Goal: Obtain resource: Download file/media

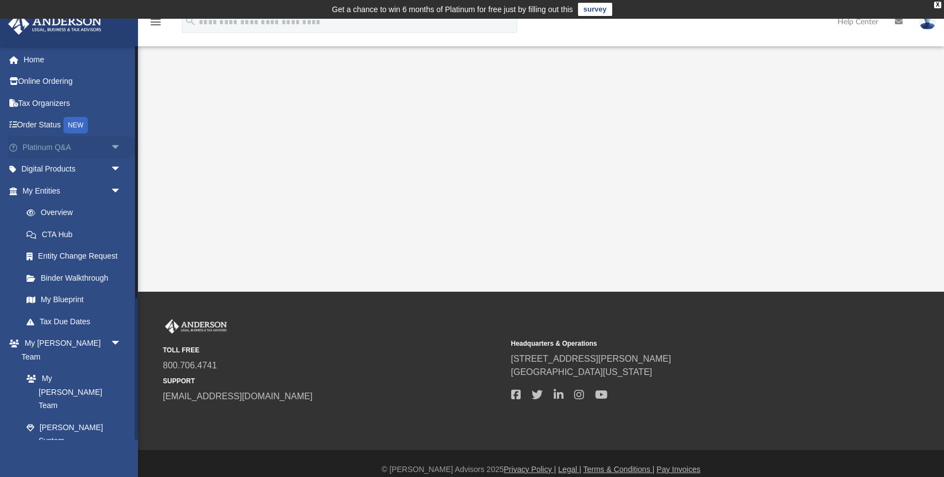
click at [110, 144] on span "arrow_drop_down" at bounding box center [121, 147] width 22 height 23
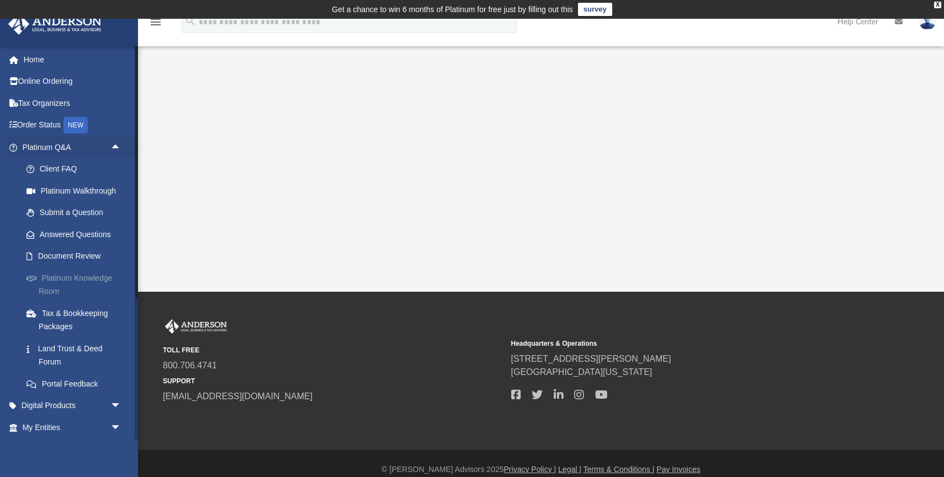
click at [93, 276] on link "Platinum Knowledge Room" at bounding box center [76, 284] width 123 height 35
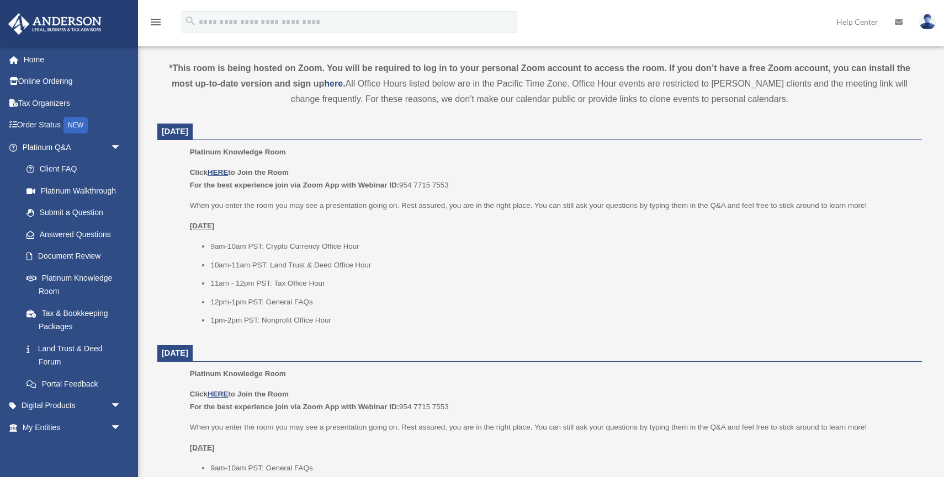
scroll to position [453, 0]
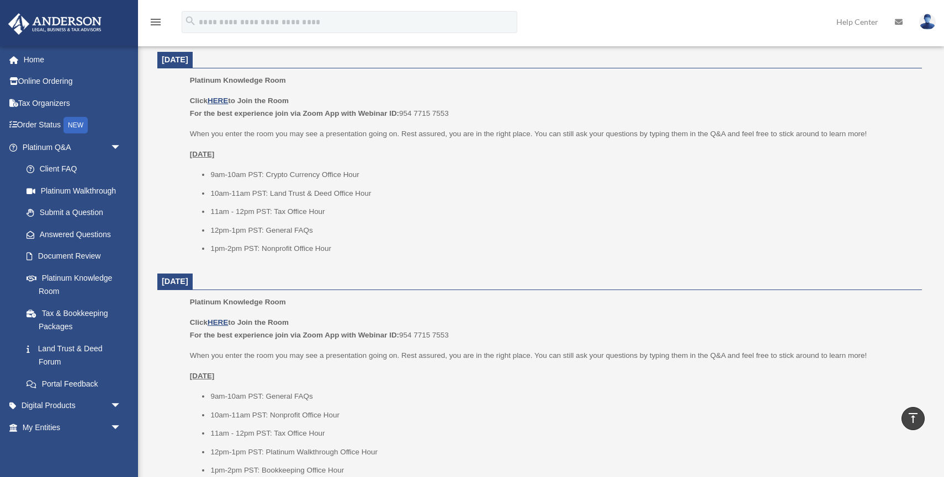
click at [224, 105] on p "Click HERE to Join the Room For the best experience join via Zoom App with Webi…" at bounding box center [552, 107] width 724 height 26
click at [224, 103] on u "HERE" at bounding box center [218, 101] width 20 height 8
click at [81, 404] on link "Digital Products arrow_drop_down" at bounding box center [73, 406] width 130 height 22
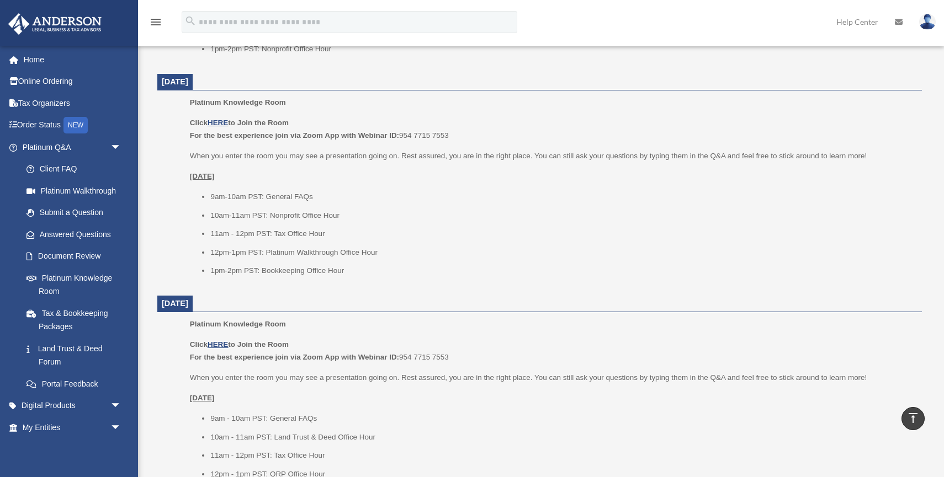
scroll to position [717, 0]
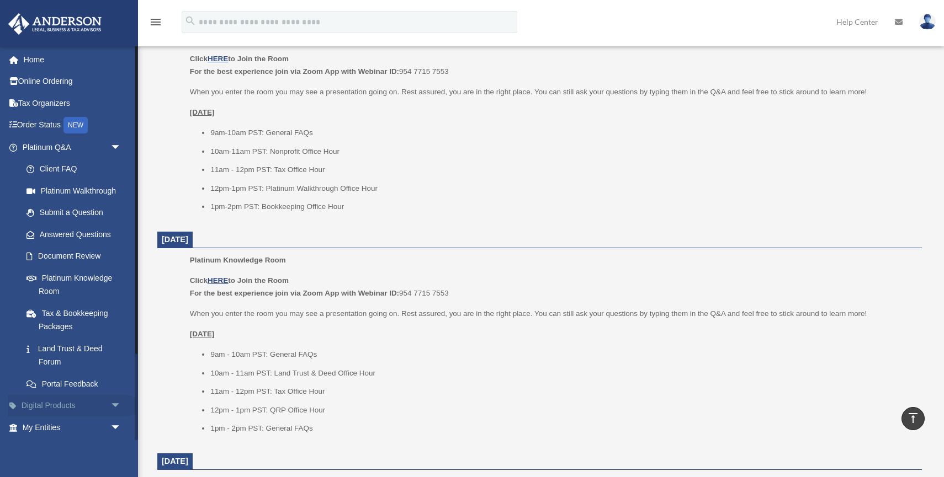
click at [103, 408] on link "Digital Products arrow_drop_down" at bounding box center [73, 406] width 130 height 22
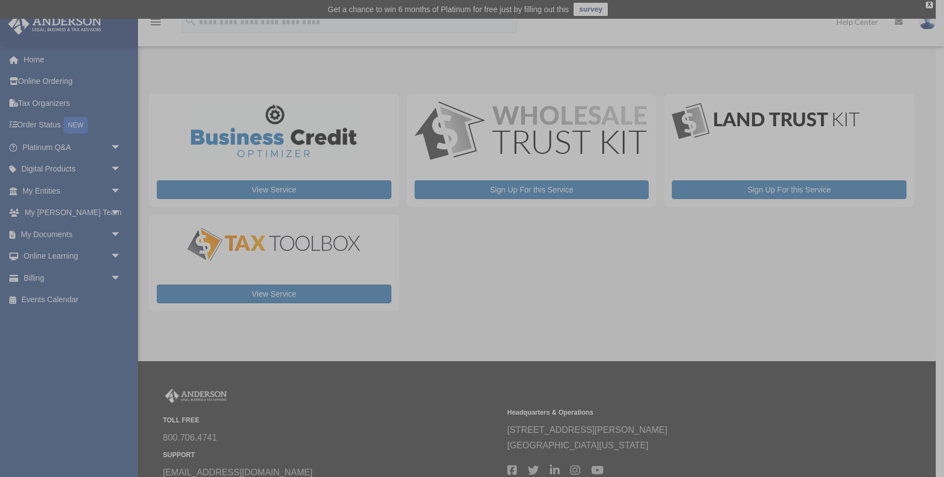
click at [74, 190] on div "x" at bounding box center [472, 238] width 944 height 477
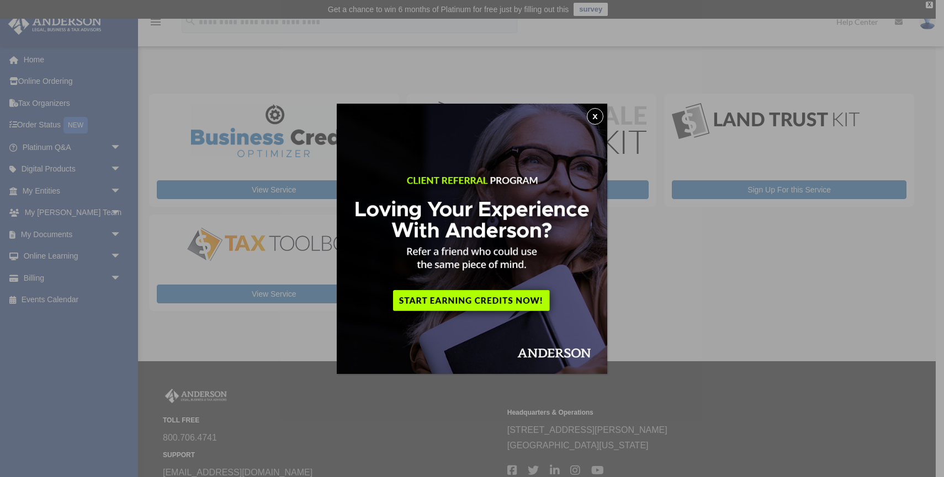
click at [592, 115] on button "x" at bounding box center [595, 116] width 17 height 17
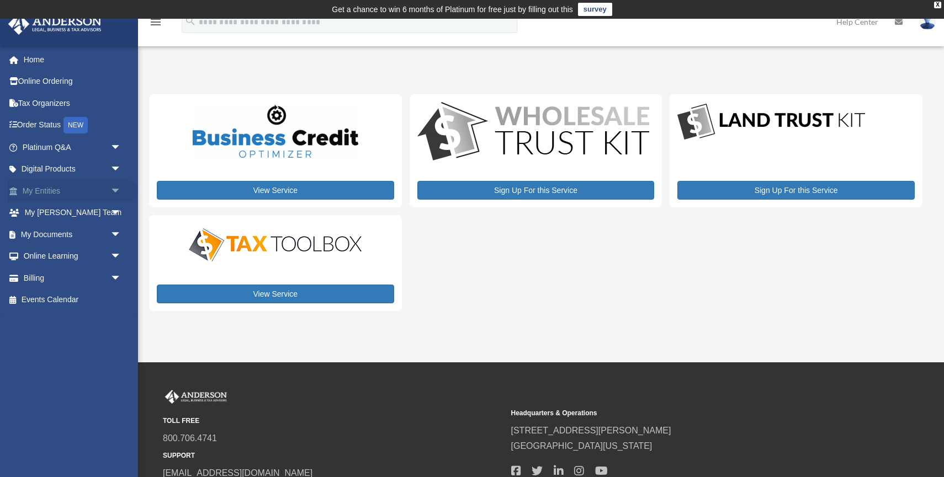
click at [83, 197] on link "My Entities arrow_drop_down" at bounding box center [73, 191] width 130 height 22
click at [114, 189] on span "arrow_drop_down" at bounding box center [121, 191] width 22 height 23
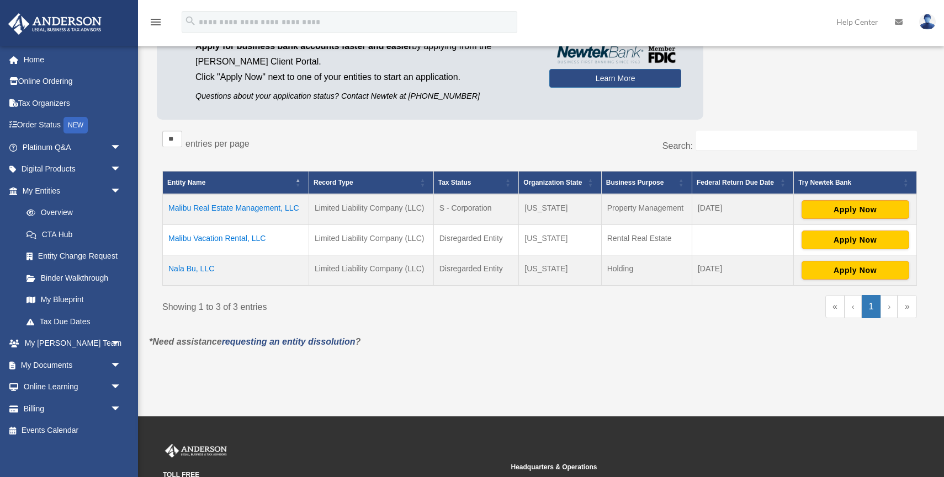
scroll to position [139, 0]
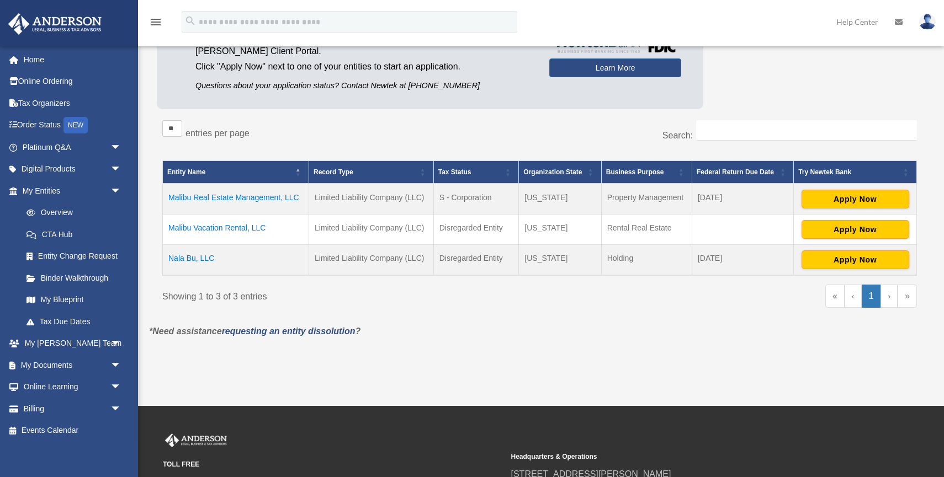
click at [281, 199] on td "Malibu Real Estate Management, LLC" at bounding box center [236, 199] width 146 height 31
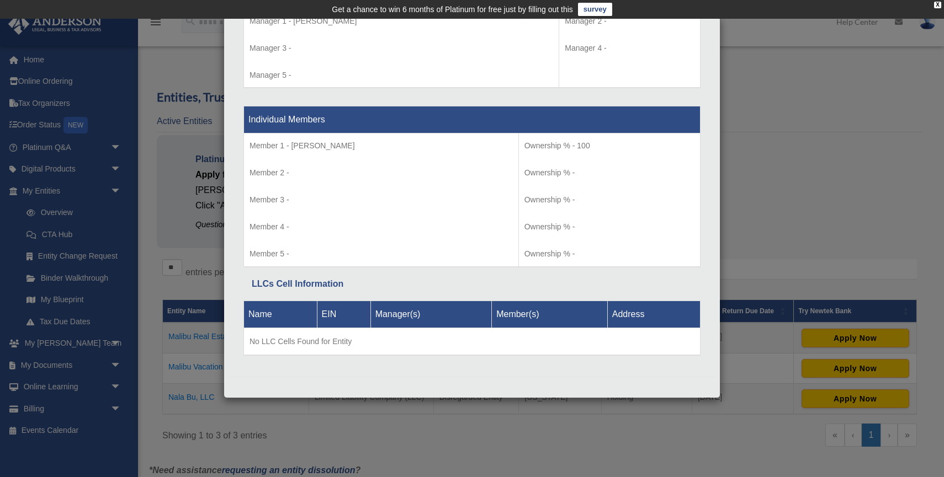
scroll to position [1087, 0]
click at [151, 299] on div "Details × Articles Sent Organizational Date" at bounding box center [472, 238] width 944 height 477
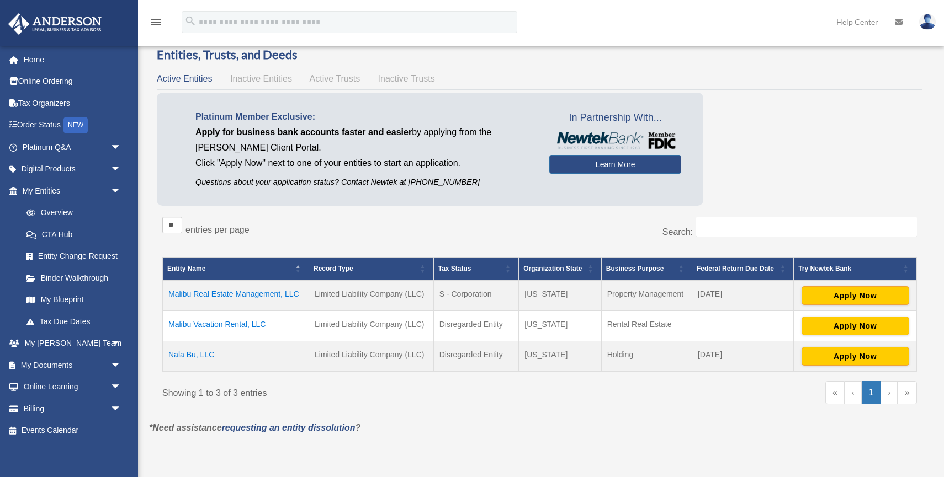
scroll to position [40, 0]
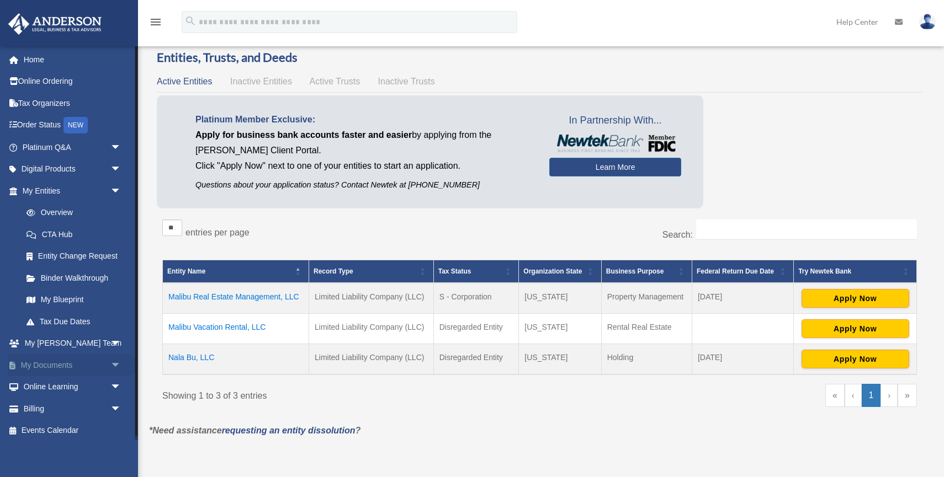
click at [113, 364] on span "arrow_drop_down" at bounding box center [121, 365] width 22 height 23
click at [91, 390] on link "Box" at bounding box center [76, 387] width 123 height 22
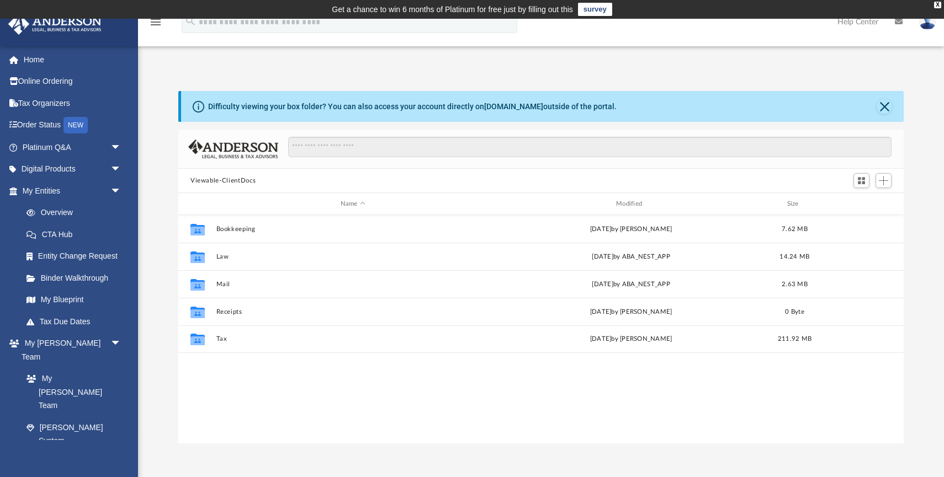
scroll to position [251, 725]
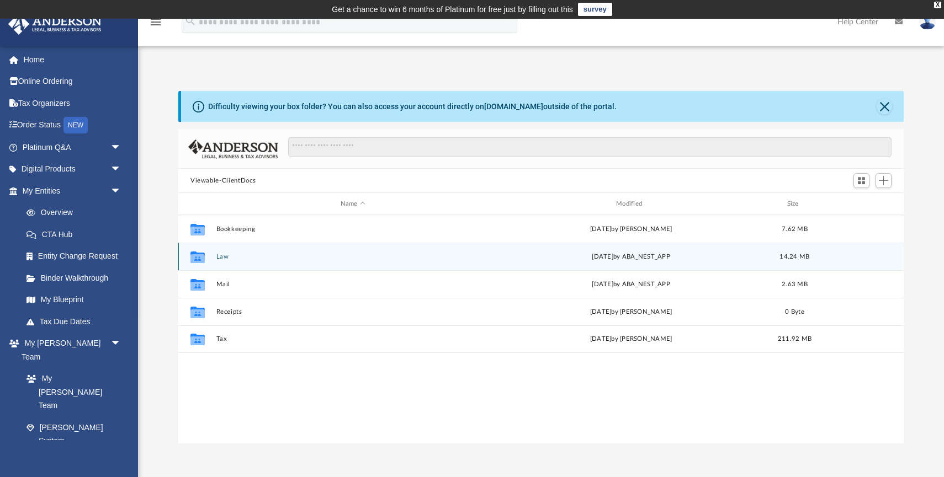
click at [248, 260] on div "Collaborated Folder Law [DATE] by ABA_NEST_APP 14.24 MB" at bounding box center [540, 257] width 725 height 28
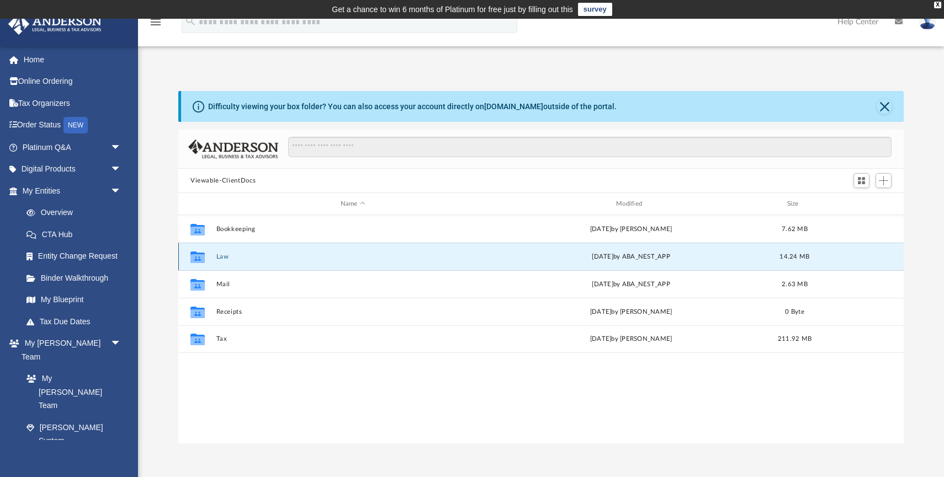
click at [224, 257] on button "Law" at bounding box center [352, 256] width 273 height 7
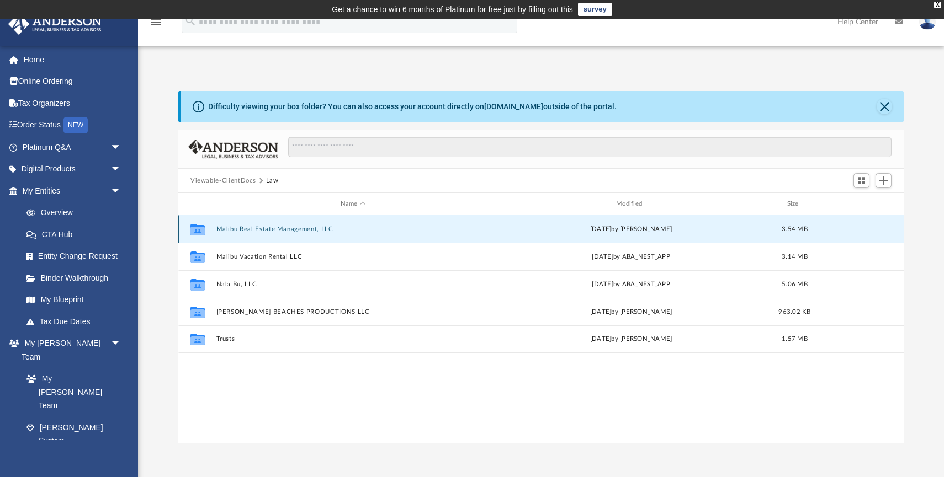
click at [277, 229] on button "Malibu Real Estate Management, LLC" at bounding box center [352, 229] width 273 height 7
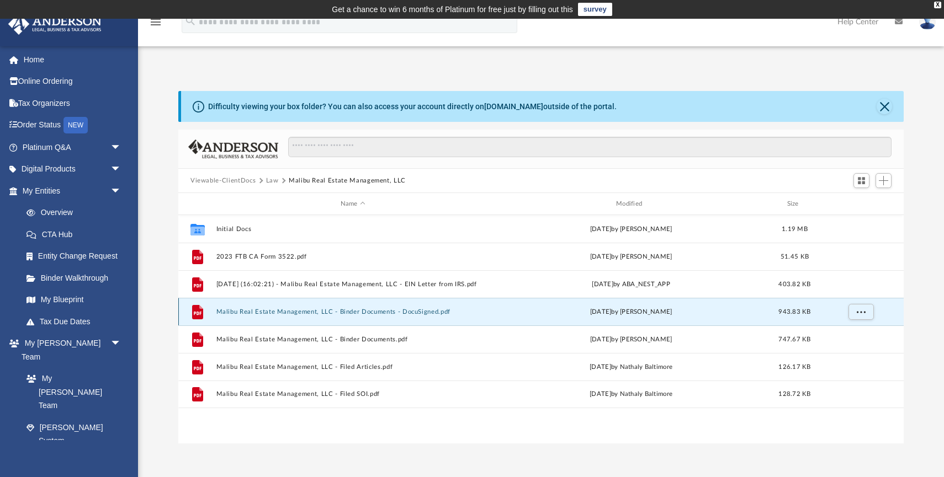
click at [351, 312] on button "Malibu Real Estate Management, LLC - Binder Documents - DocuSigned.pdf" at bounding box center [352, 312] width 273 height 7
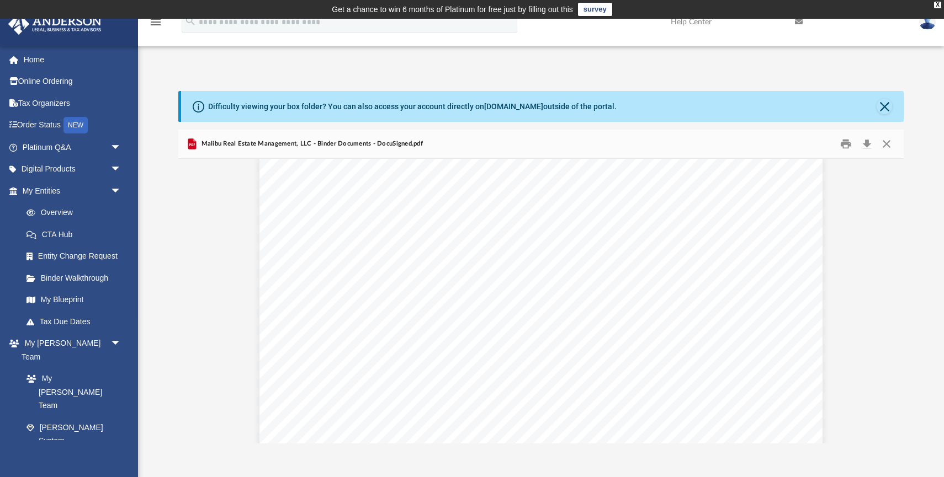
scroll to position [0, 0]
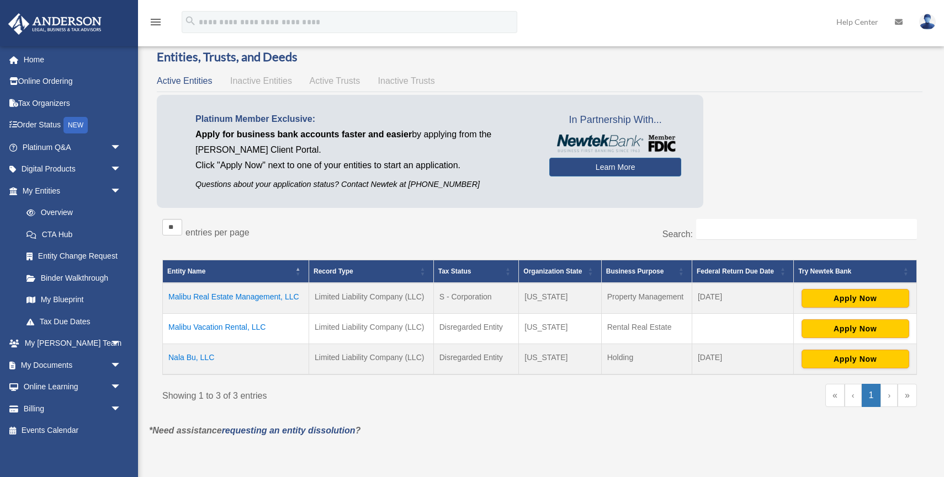
scroll to position [40, 0]
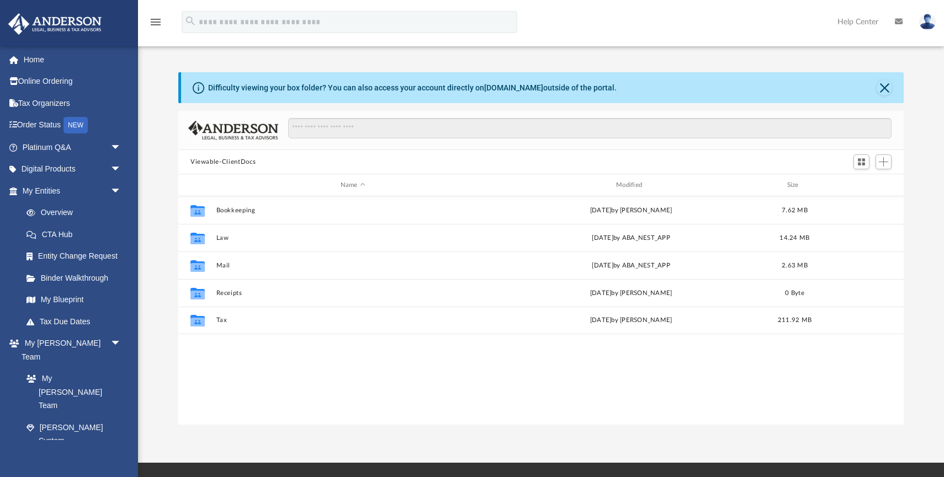
scroll to position [251, 725]
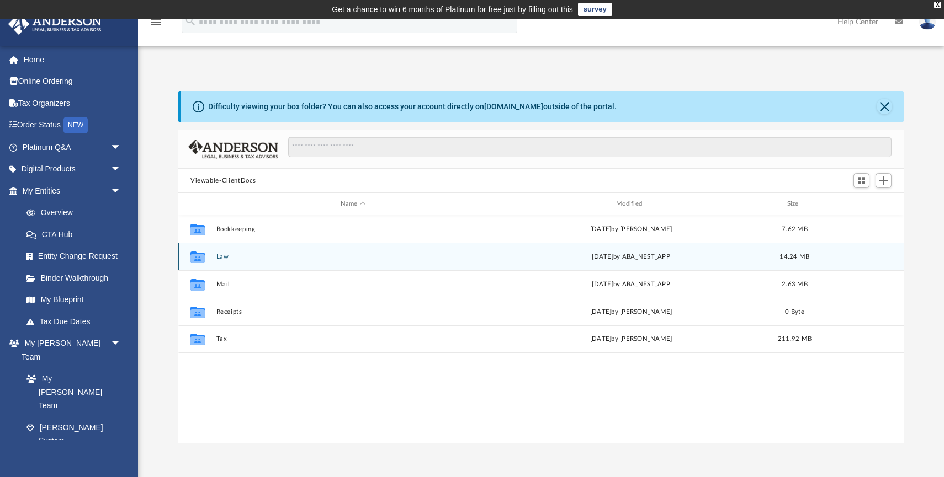
click at [225, 254] on button "Law" at bounding box center [352, 256] width 273 height 7
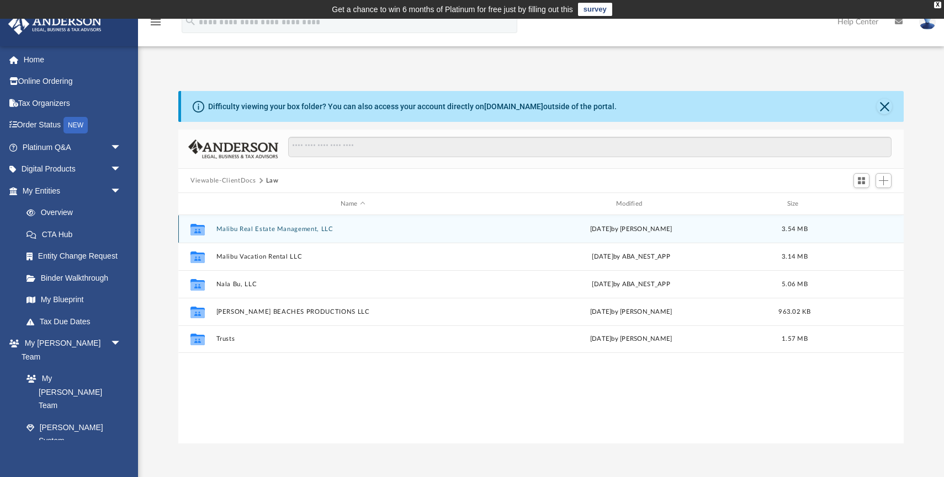
click at [258, 226] on button "Malibu Real Estate Management, LLC" at bounding box center [352, 229] width 273 height 7
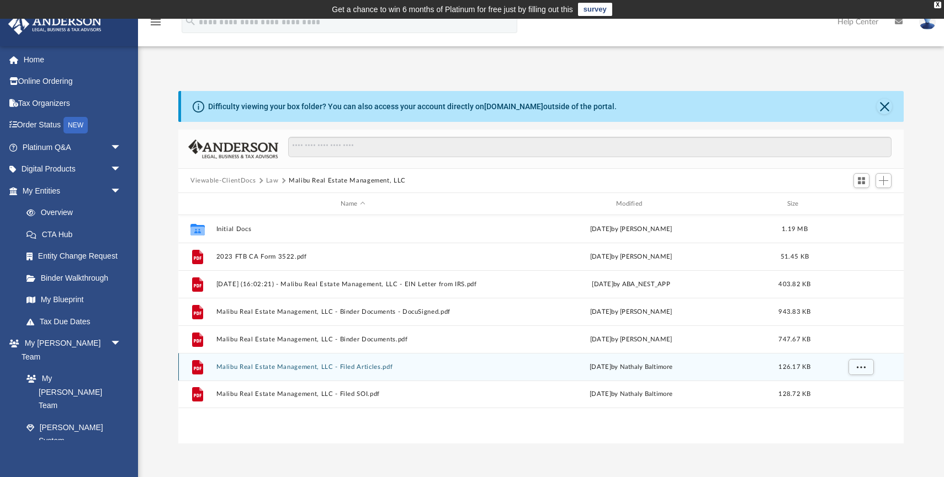
click at [339, 373] on div "File Malibu Real Estate Management, LLC - Filed Articles.pdf [DATE] by Nathaly …" at bounding box center [540, 367] width 725 height 28
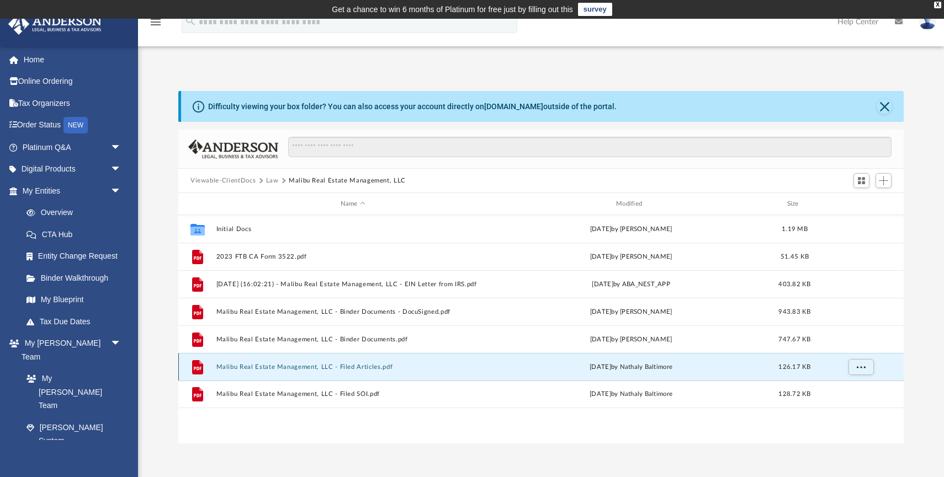
click at [349, 368] on button "Malibu Real Estate Management, LLC - Filed Articles.pdf" at bounding box center [352, 367] width 273 height 7
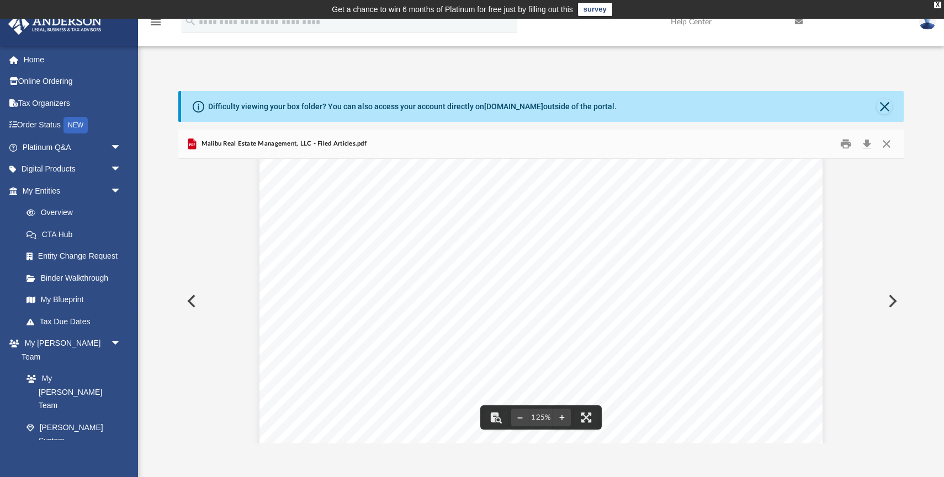
scroll to position [0, 0]
click at [194, 296] on button "Preview" at bounding box center [190, 301] width 24 height 31
click at [201, 295] on button "Preview" at bounding box center [190, 301] width 24 height 31
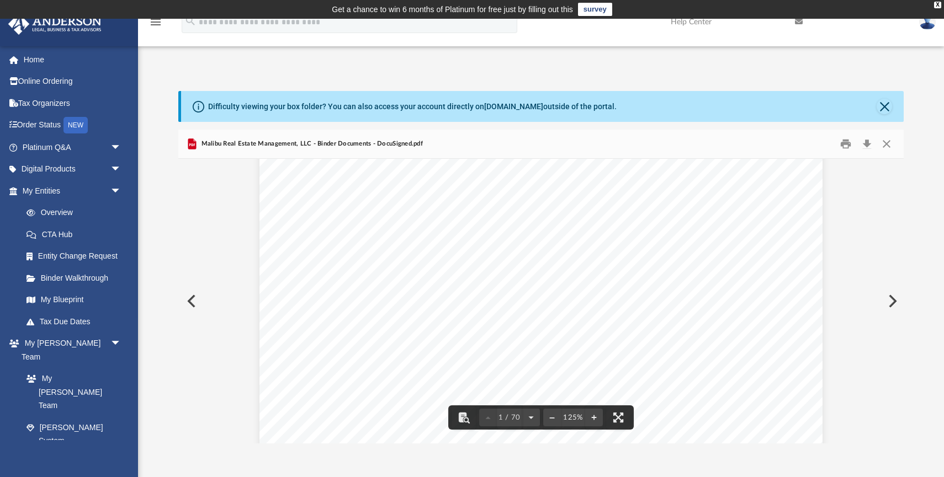
click at [186, 301] on button "Preview" at bounding box center [190, 301] width 24 height 31
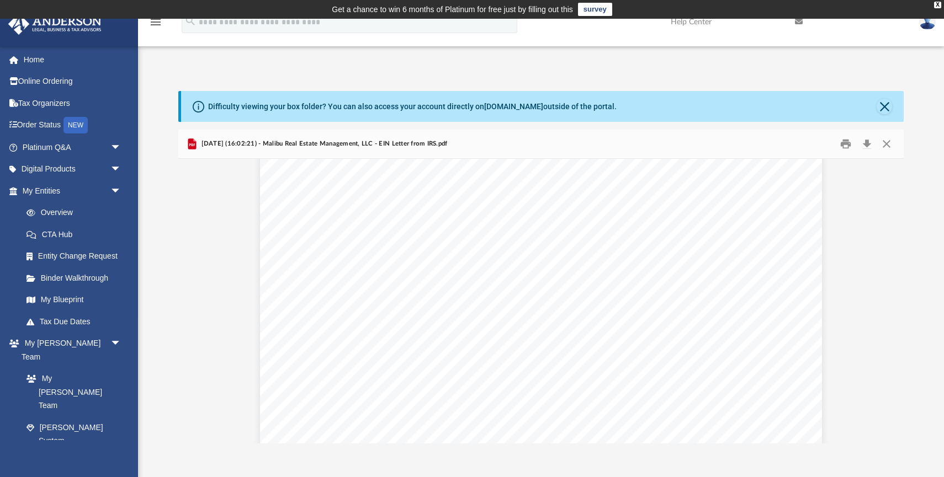
scroll to position [1898, 0]
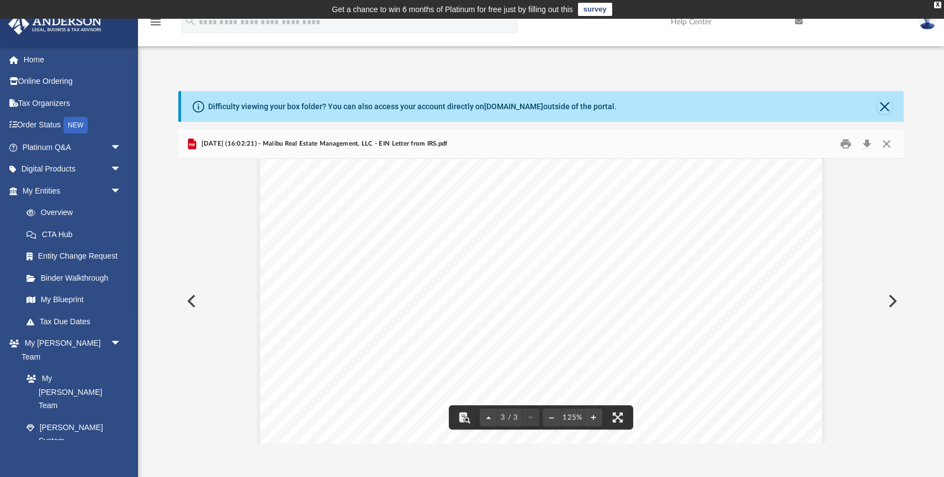
click at [196, 298] on button "Preview" at bounding box center [190, 301] width 24 height 31
click at [896, 298] on button "Preview" at bounding box center [891, 301] width 24 height 31
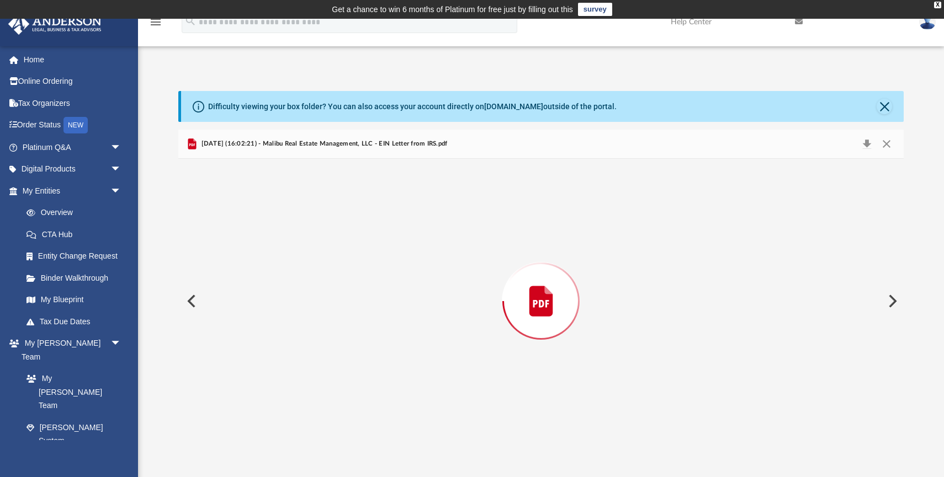
scroll to position [1216, 0]
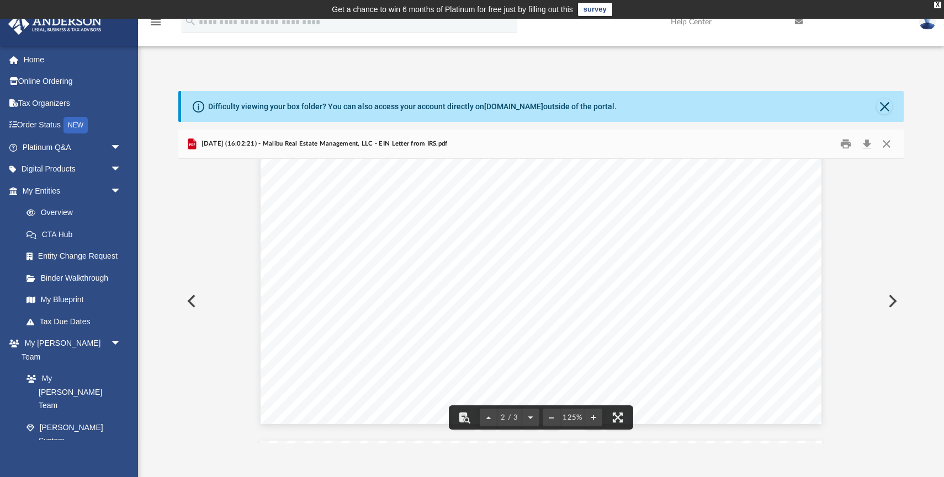
click at [889, 300] on button "Preview" at bounding box center [891, 301] width 24 height 31
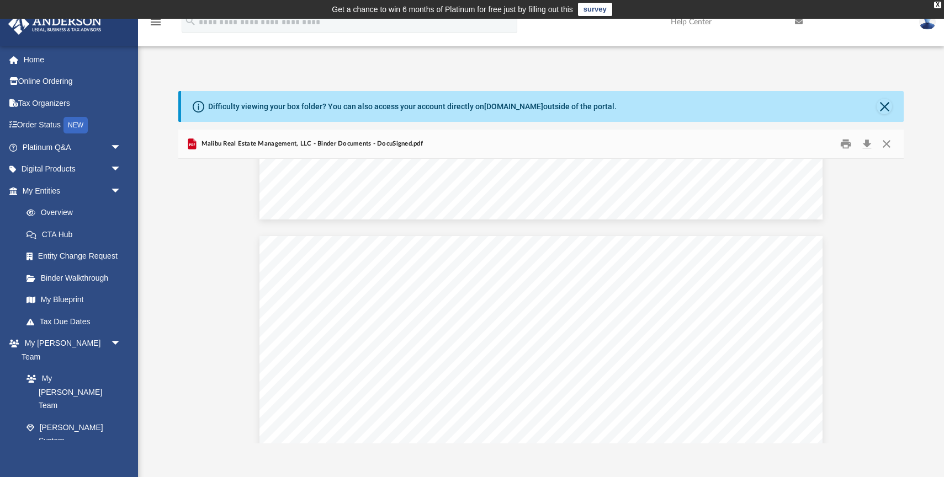
scroll to position [6031, 0]
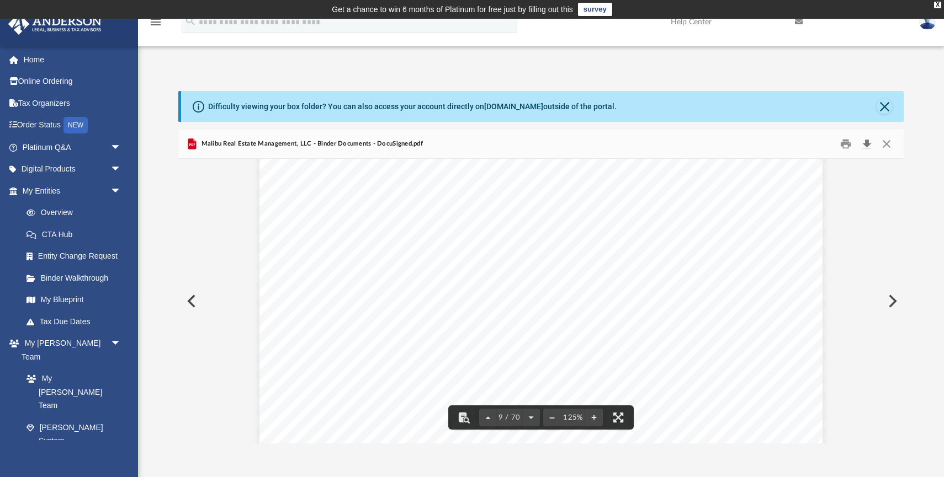
click at [870, 144] on button "Download" at bounding box center [867, 144] width 20 height 17
